Goal: Information Seeking & Learning: Learn about a topic

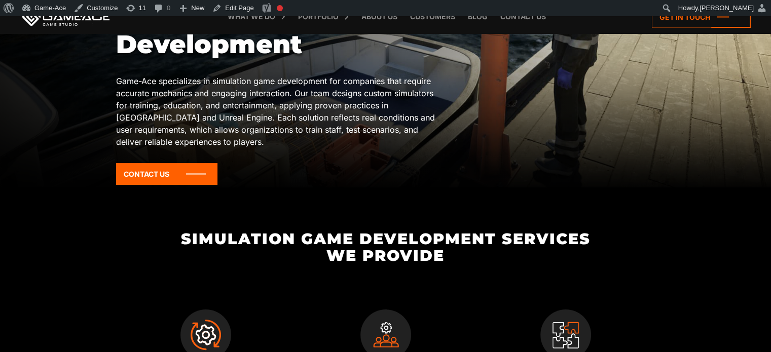
scroll to position [171, 0]
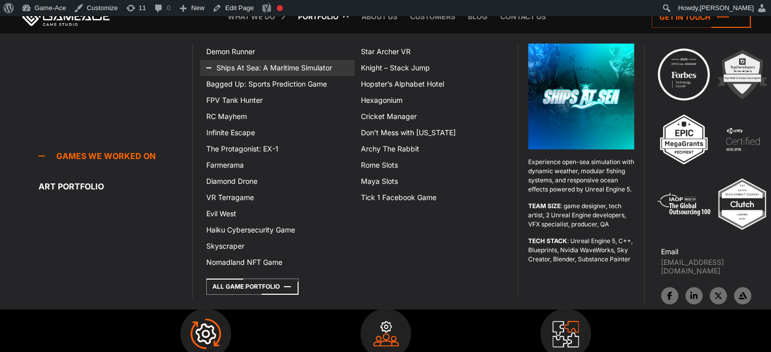
click at [247, 66] on link "Ships At Sea: A Maritime Simulator" at bounding box center [277, 68] width 155 height 16
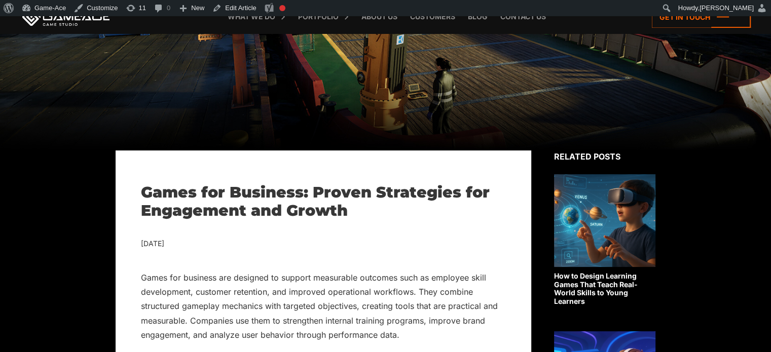
scroll to position [156, 0]
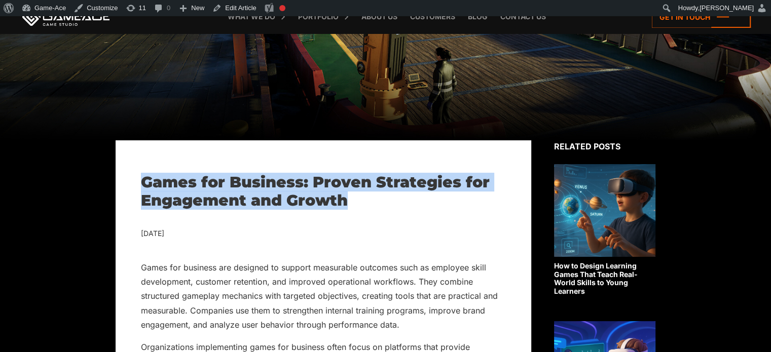
drag, startPoint x: 356, startPoint y: 204, endPoint x: 133, endPoint y: 187, distance: 223.7
copy h1 "Games for Business: Proven Strategies for Engagement and Growth"
click at [240, 9] on link "Edit Article" at bounding box center [234, 8] width 52 height 16
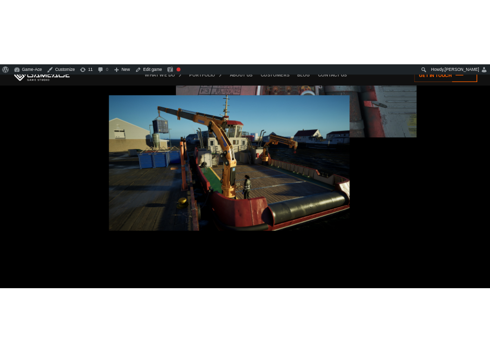
scroll to position [1422, 0]
